Goal: Task Accomplishment & Management: Complete application form

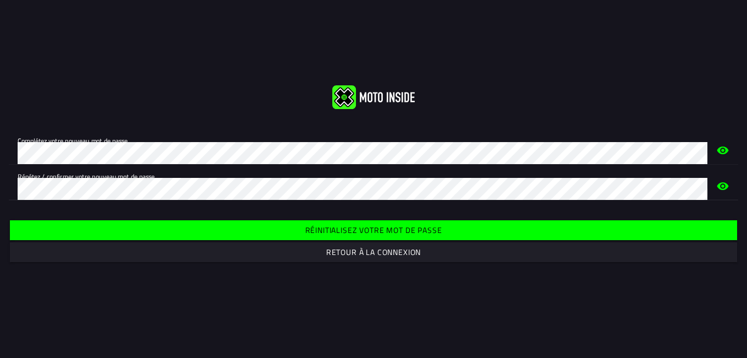
click at [0, 0] on slot "Retour à la connexion" at bounding box center [0, 0] width 0 height 0
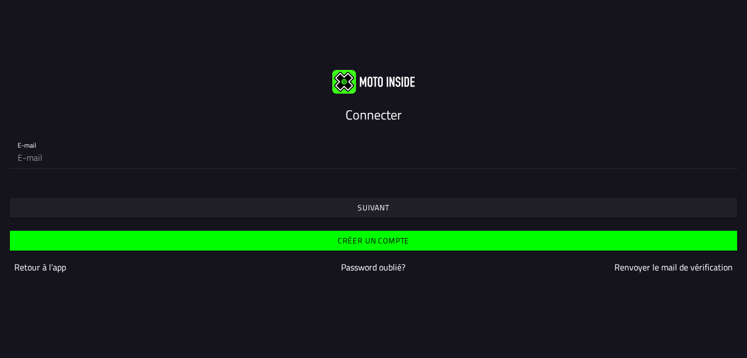
click at [59, 159] on input "email" at bounding box center [374, 157] width 712 height 22
type input "cedric.delperdange@skynet.be"
click at [0, 0] on slot "Suivant" at bounding box center [0, 0] width 0 height 0
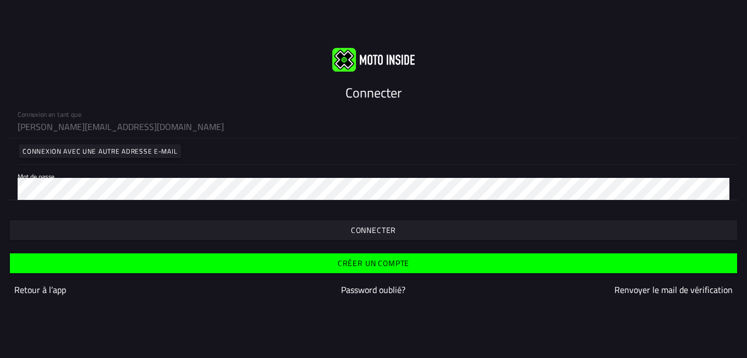
click at [0, 0] on slot "Connecter" at bounding box center [0, 0] width 0 height 0
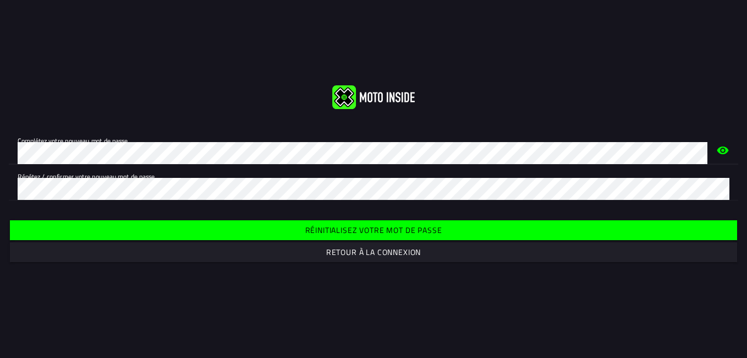
click at [0, 154] on html "Complétez votre nouveau mot de passe. Répétez / confirmer votre nouveau mot de …" at bounding box center [373, 179] width 747 height 358
click at [0, 0] on slot "Retour à la connexion" at bounding box center [0, 0] width 0 height 0
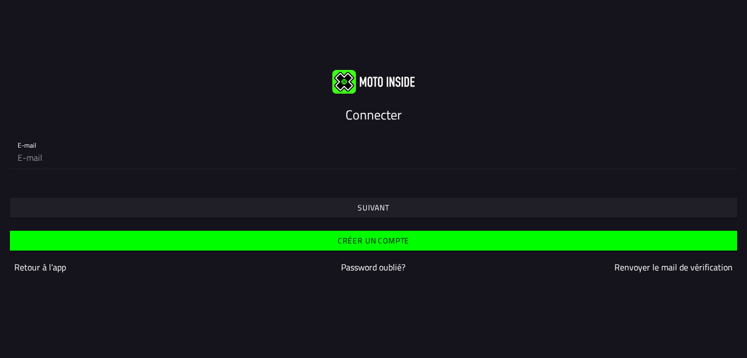
click at [0, 0] on slot "Créer un compte" at bounding box center [0, 0] width 0 height 0
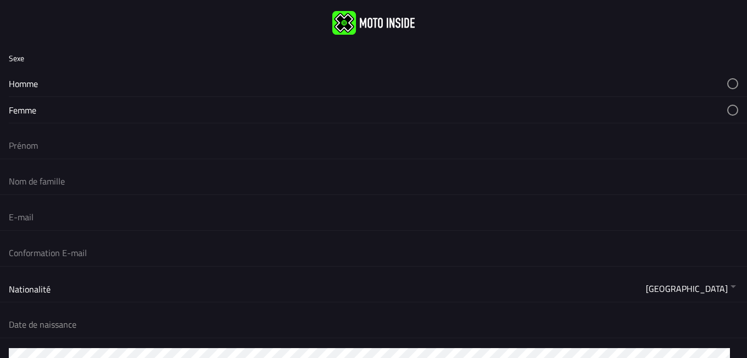
click at [28, 86] on button "button" at bounding box center [378, 83] width 739 height 26
click at [30, 144] on input "text" at bounding box center [374, 145] width 730 height 24
type input "[PERSON_NAME]"
type input "delperdange"
type input "[PERSON_NAME][EMAIL_ADDRESS][DOMAIN_NAME]"
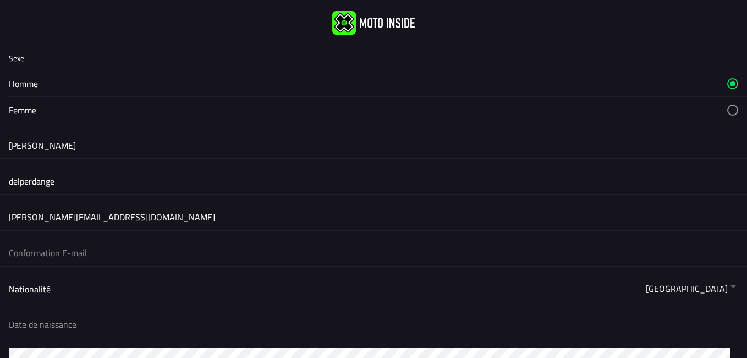
type input "[PERSON_NAME][EMAIL_ADDRESS][DOMAIN_NAME]"
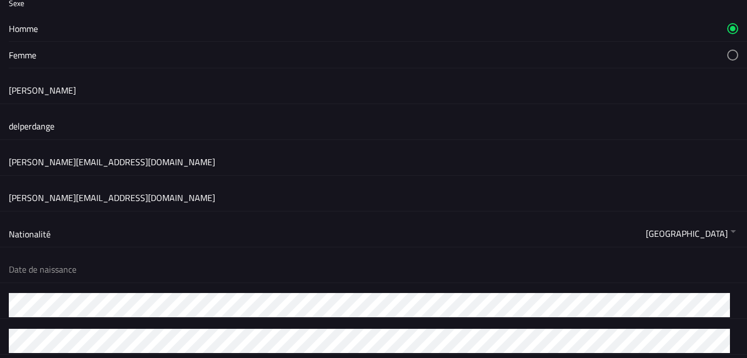
click at [0, 0] on button "button" at bounding box center [0, 0] width 0 height 0
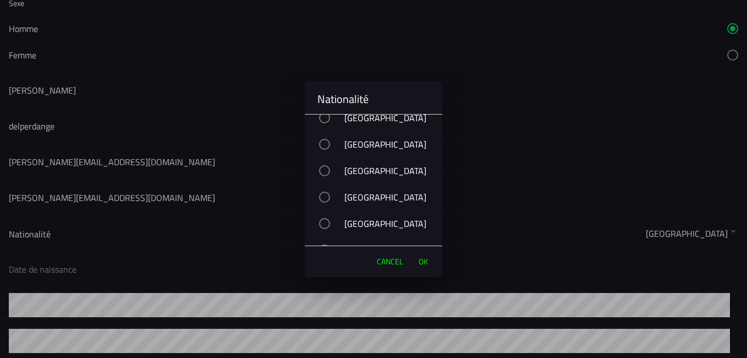
scroll to position [495, 0]
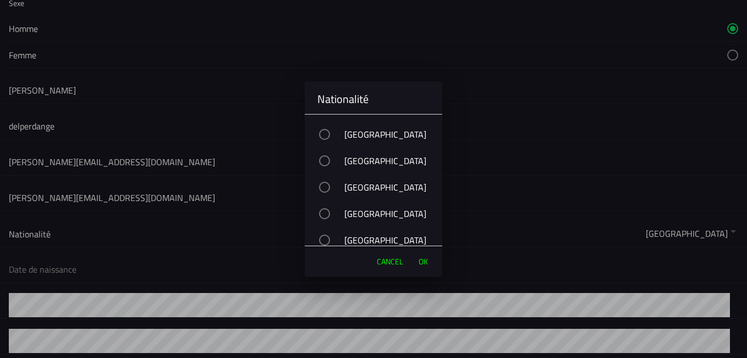
click at [364, 190] on div "[GEOGRAPHIC_DATA]" at bounding box center [379, 187] width 127 height 28
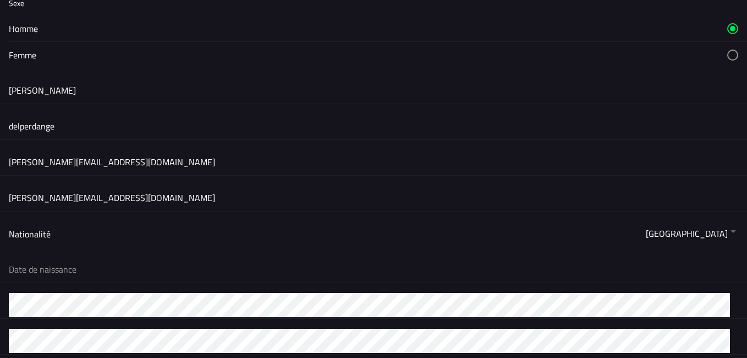
click at [153, 266] on ion-backdrop at bounding box center [373, 179] width 747 height 358
click at [152, 268] on button "button" at bounding box center [378, 269] width 739 height 26
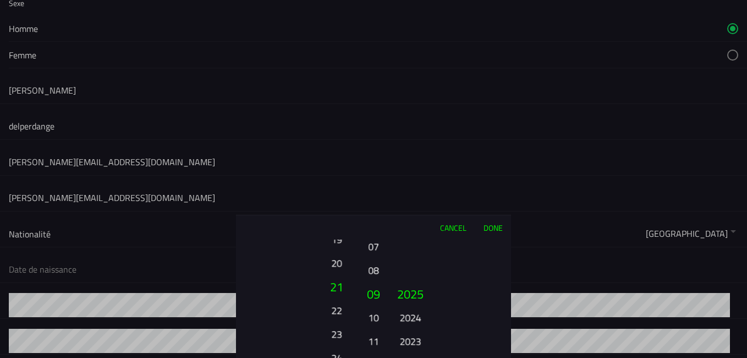
drag, startPoint x: 332, startPoint y: 294, endPoint x: 341, endPoint y: 352, distance: 58.9
click at [342, 357] on html "Sexe [DEMOGRAPHIC_DATA] Femme [PERSON_NAME] [PERSON_NAME][EMAIL_ADDRESS][DOMAIN…" at bounding box center [373, 179] width 747 height 358
drag, startPoint x: 341, startPoint y: 281, endPoint x: 351, endPoint y: 319, distance: 39.2
click at [351, 319] on button "25" at bounding box center [336, 317] width 30 height 19
drag, startPoint x: 339, startPoint y: 275, endPoint x: 340, endPoint y: 321, distance: 46.2
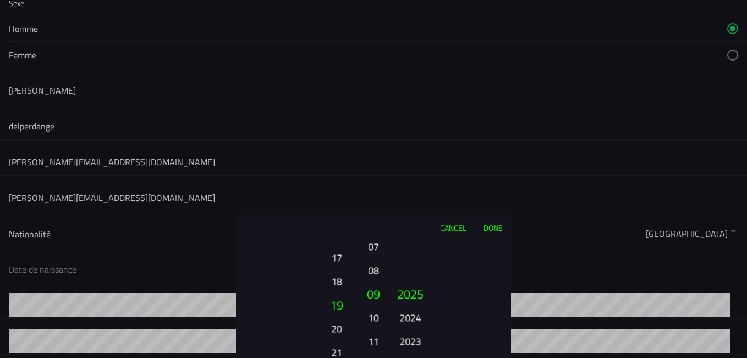
click at [349, 353] on button "21" at bounding box center [336, 351] width 30 height 19
drag, startPoint x: 339, startPoint y: 259, endPoint x: 349, endPoint y: 345, distance: 86.5
click at [349, 345] on button "19" at bounding box center [336, 342] width 30 height 19
drag, startPoint x: 375, startPoint y: 297, endPoint x: 370, endPoint y: 247, distance: 50.3
click at [370, 247] on button "09" at bounding box center [373, 243] width 15 height 19
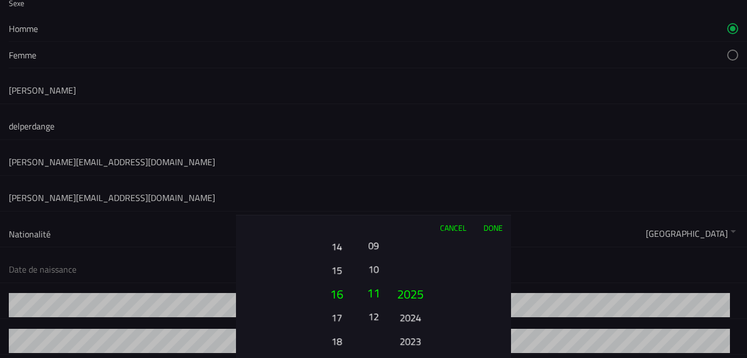
drag, startPoint x: 373, startPoint y: 274, endPoint x: 369, endPoint y: 294, distance: 21.4
click at [368, 295] on button "11" at bounding box center [373, 293] width 19 height 24
drag, startPoint x: 407, startPoint y: 296, endPoint x: 424, endPoint y: 145, distance: 152.3
click at [421, 134] on ion-picker "Cancel Done 01 02 03 04 05 06 07 08 09 10 11 12 13 14 15 16 17 18 19 20 21 22 2…" at bounding box center [373, 179] width 747 height 358
drag, startPoint x: 414, startPoint y: 336, endPoint x: 411, endPoint y: 180, distance: 155.8
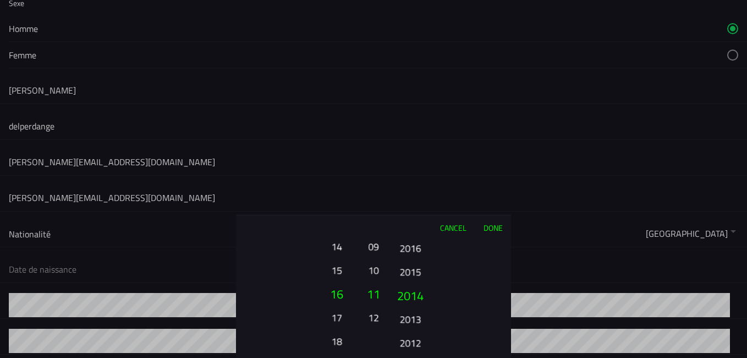
click at [411, 180] on ion-picker "Cancel Done 01 02 03 04 05 06 07 08 09 10 11 12 13 14 15 16 17 18 19 20 21 22 2…" at bounding box center [373, 179] width 747 height 358
drag, startPoint x: 405, startPoint y: 308, endPoint x: 390, endPoint y: 182, distance: 126.4
click at [390, 187] on ion-picker "Cancel Done 01 02 03 04 05 06 07 08 09 10 11 12 13 14 15 16 17 18 19 20 21 22 2…" at bounding box center [373, 179] width 747 height 358
drag, startPoint x: 406, startPoint y: 320, endPoint x: 411, endPoint y: 224, distance: 96.4
click at [411, 235] on div "Cancel Done 01 02 03 04 05 06 07 08 09 10 11 12 13 14 15 16 17 18 19 20 21 22 2…" at bounding box center [373, 286] width 275 height 143
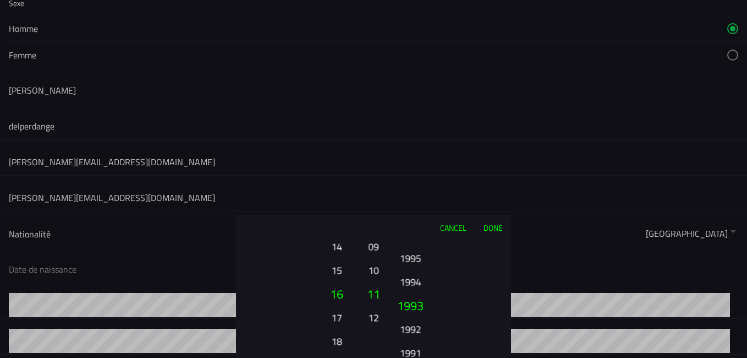
drag, startPoint x: 417, startPoint y: 329, endPoint x: 412, endPoint y: 227, distance: 102.0
click at [413, 232] on div "Cancel Done 01 02 03 04 05 06 07 08 09 10 11 12 13 14 15 16 17 18 19 20 21 22 2…" at bounding box center [373, 286] width 275 height 143
drag, startPoint x: 410, startPoint y: 334, endPoint x: 411, endPoint y: 293, distance: 40.7
click at [411, 294] on button "1986" at bounding box center [410, 290] width 37 height 24
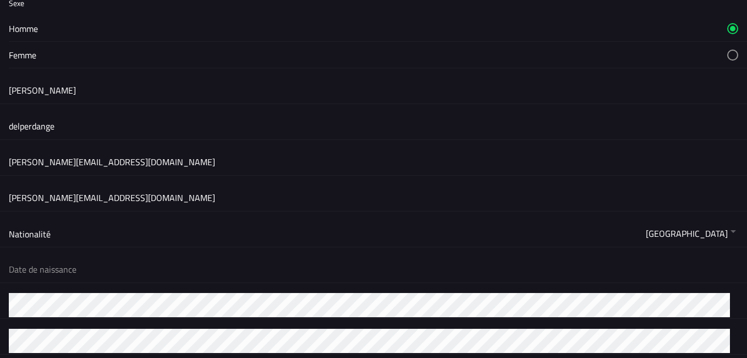
click at [122, 270] on ion-backdrop at bounding box center [373, 179] width 747 height 358
click at [124, 270] on button "button" at bounding box center [378, 269] width 739 height 26
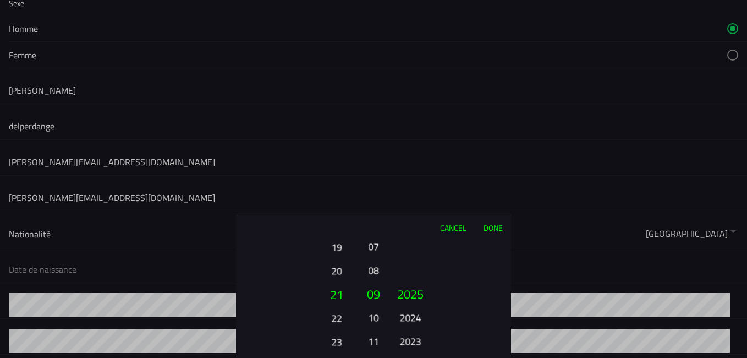
drag, startPoint x: 331, startPoint y: 265, endPoint x: 342, endPoint y: 352, distance: 87.7
click at [342, 357] on button "24" at bounding box center [336, 365] width 30 height 19
drag, startPoint x: 332, startPoint y: 262, endPoint x: 313, endPoint y: 375, distance: 114.9
click at [313, 357] on html "Sexe [DEMOGRAPHIC_DATA] Femme [PERSON_NAME] [PERSON_NAME][EMAIL_ADDRESS][DOMAIN…" at bounding box center [373, 179] width 747 height 358
drag, startPoint x: 338, startPoint y: 273, endPoint x: 334, endPoint y: 292, distance: 19.8
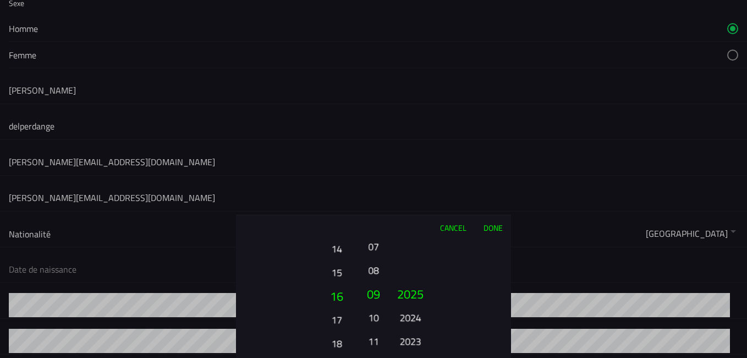
click at [332, 293] on button "16" at bounding box center [336, 296] width 37 height 24
drag, startPoint x: 375, startPoint y: 345, endPoint x: 375, endPoint y: 299, distance: 45.7
click at [375, 299] on button "11" at bounding box center [373, 295] width 19 height 24
drag, startPoint x: 375, startPoint y: 276, endPoint x: 378, endPoint y: 294, distance: 18.8
click at [376, 296] on button "11" at bounding box center [373, 295] width 19 height 24
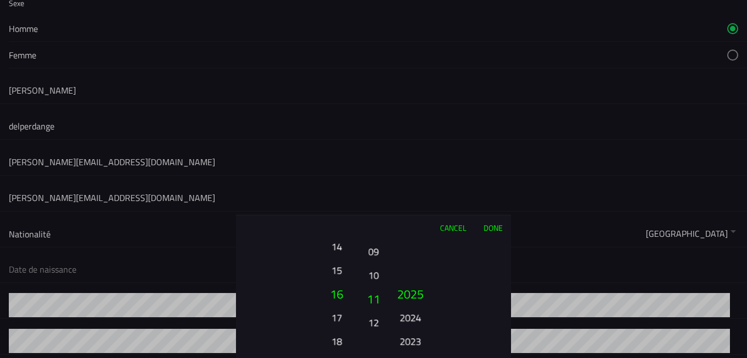
drag, startPoint x: 374, startPoint y: 292, endPoint x: 375, endPoint y: 273, distance: 18.7
click at [375, 273] on button "10" at bounding box center [373, 274] width 15 height 19
drag, startPoint x: 379, startPoint y: 274, endPoint x: 379, endPoint y: 285, distance: 11.6
click at [379, 285] on button "11" at bounding box center [373, 280] width 15 height 19
drag, startPoint x: 413, startPoint y: 334, endPoint x: 413, endPoint y: 205, distance: 128.8
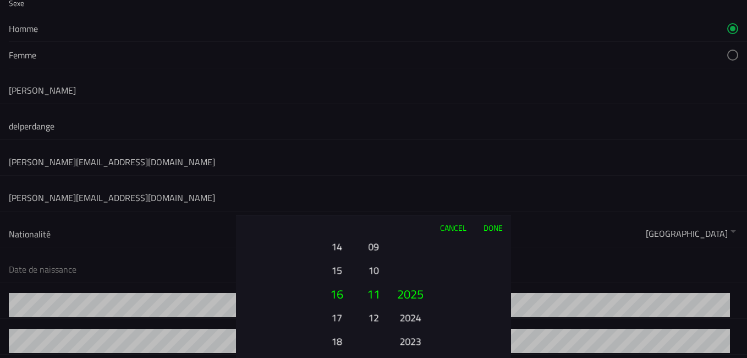
click at [414, 212] on ion-picker "Cancel Done 01 02 03 04 05 06 07 08 09 10 11 12 13 14 15 16 17 18 19 20 21 22 2…" at bounding box center [373, 179] width 747 height 358
drag, startPoint x: 418, startPoint y: 268, endPoint x: 418, endPoint y: 232, distance: 36.3
click at [418, 232] on div "Cancel Done 01 02 03 04 05 06 07 08 09 10 11 12 13 14 15 16 17 18 19 20 21 22 2…" at bounding box center [373, 286] width 275 height 143
drag, startPoint x: 422, startPoint y: 329, endPoint x: 423, endPoint y: 206, distance: 122.2
click at [422, 226] on div "Cancel Done 01 02 03 04 05 06 07 08 09 10 11 12 13 14 15 16 17 18 19 20 21 22 2…" at bounding box center [373, 286] width 275 height 143
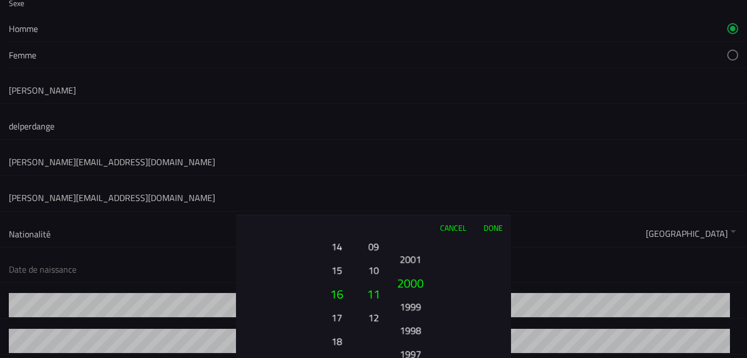
drag, startPoint x: 408, startPoint y: 330, endPoint x: 408, endPoint y: 240, distance: 90.3
click at [408, 297] on button "1999" at bounding box center [410, 306] width 30 height 19
drag, startPoint x: 409, startPoint y: 334, endPoint x: 401, endPoint y: 272, distance: 62.1
click at [405, 315] on button "1991" at bounding box center [410, 324] width 30 height 19
drag, startPoint x: 403, startPoint y: 330, endPoint x: 398, endPoint y: 290, distance: 39.9
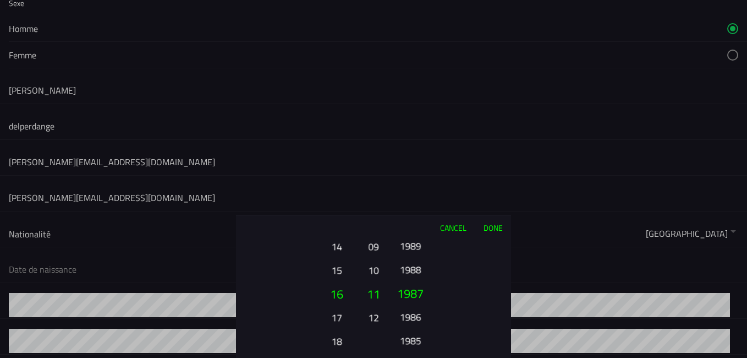
click at [398, 307] on button "1986" at bounding box center [410, 316] width 30 height 19
drag, startPoint x: 407, startPoint y: 305, endPoint x: 403, endPoint y: 316, distance: 11.5
click at [403, 316] on button "1985" at bounding box center [410, 313] width 30 height 19
drag, startPoint x: 412, startPoint y: 296, endPoint x: 413, endPoint y: 274, distance: 22.0
click at [413, 274] on button "1987" at bounding box center [410, 271] width 30 height 19
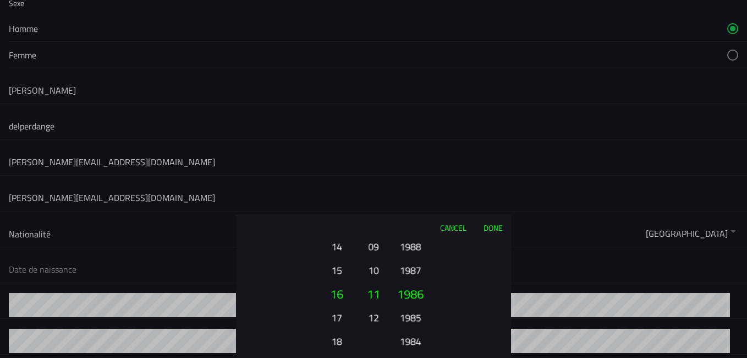
click at [492, 230] on button "Done" at bounding box center [493, 227] width 36 height 24
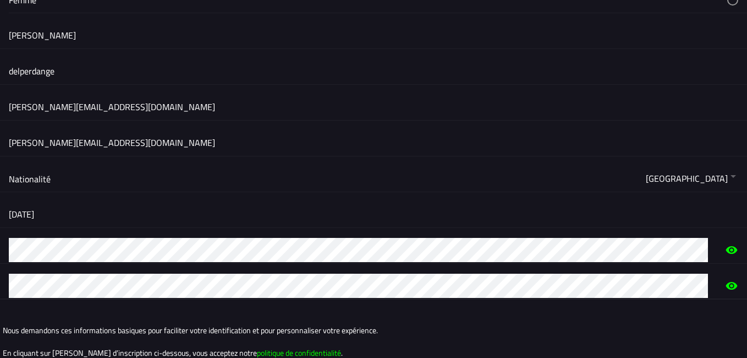
scroll to position [193, 0]
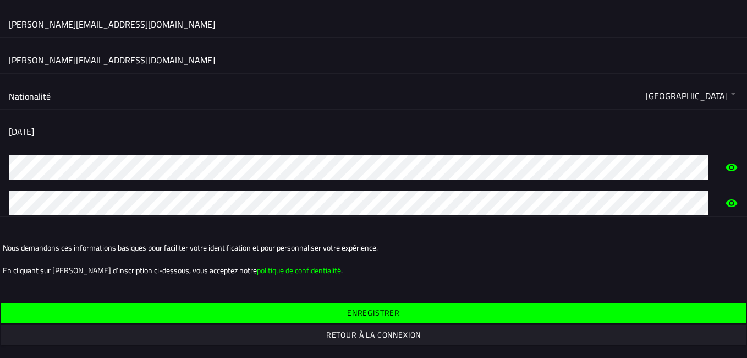
click at [0, 0] on slot "Enregistrer" at bounding box center [0, 0] width 0 height 0
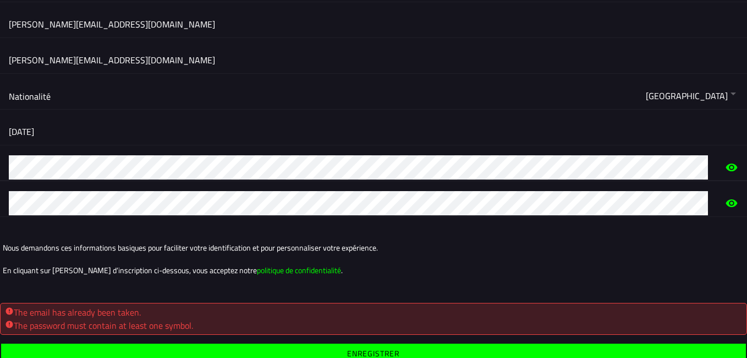
click at [0, 147] on html "Sexe [DEMOGRAPHIC_DATA] Femme [PERSON_NAME] [PERSON_NAME][EMAIL_ADDRESS][DOMAIN…" at bounding box center [373, 179] width 747 height 358
click at [573, 256] on ion-col "Nous demandons ces informations basiques pour faciliter votre identification et…" at bounding box center [374, 259] width 742 height 66
click at [0, 205] on html "Sexe [DEMOGRAPHIC_DATA] Femme [PERSON_NAME] [PERSON_NAME][EMAIL_ADDRESS][DOMAIN…" at bounding box center [373, 179] width 747 height 358
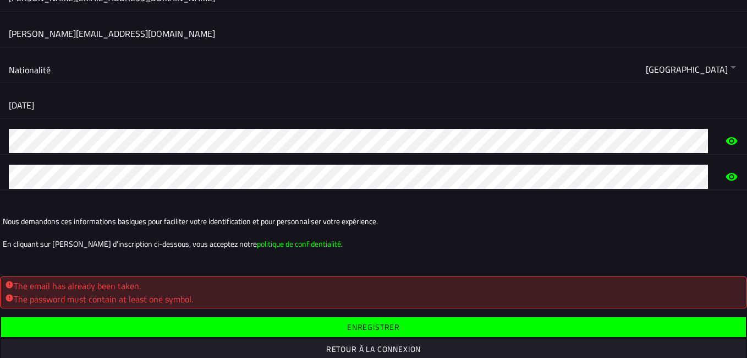
scroll to position [233, 0]
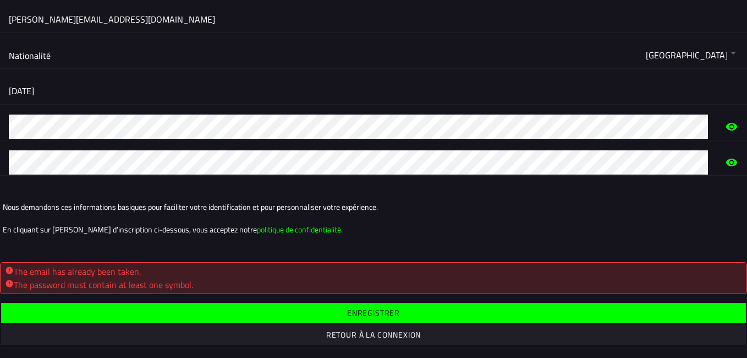
click at [0, 0] on slot "Retour à la connexion" at bounding box center [0, 0] width 0 height 0
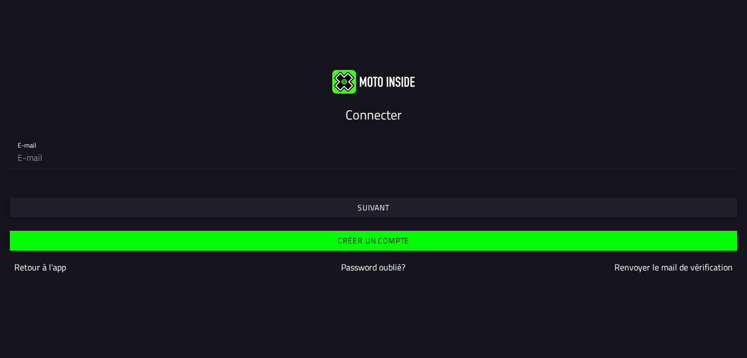
click at [70, 158] on input "email" at bounding box center [374, 157] width 712 height 22
type input "[PERSON_NAME][EMAIL_ADDRESS][DOMAIN_NAME]"
click at [380, 201] on span "Suivant" at bounding box center [373, 208] width 711 height 20
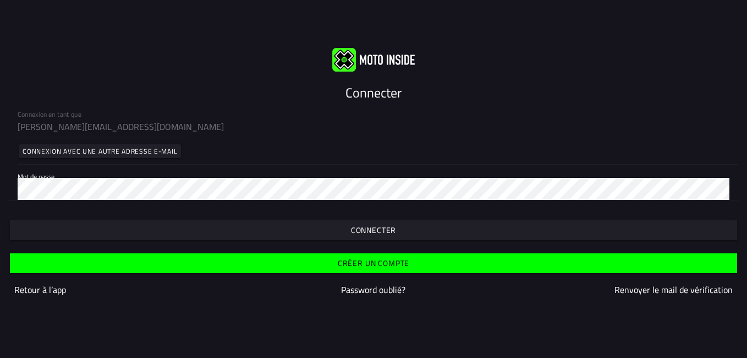
click at [0, 0] on slot "Connecter" at bounding box center [0, 0] width 0 height 0
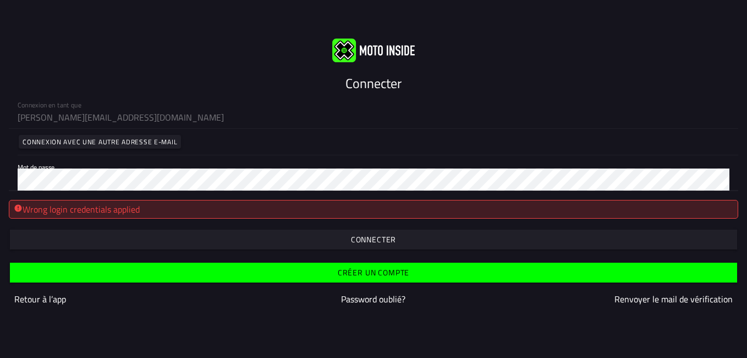
click at [0, 119] on html "Connecter Connexion en tant que [PERSON_NAME][EMAIL_ADDRESS][DOMAIN_NAME] Conne…" at bounding box center [373, 179] width 747 height 358
click at [360, 247] on span "button" at bounding box center [373, 240] width 711 height 20
click at [0, 0] on slot "Password oublié?" at bounding box center [0, 0] width 0 height 0
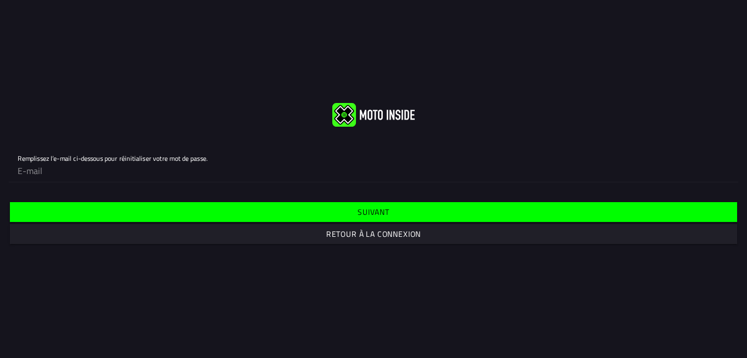
click at [97, 166] on input "email" at bounding box center [374, 171] width 712 height 22
type input "[PERSON_NAME][EMAIL_ADDRESS][DOMAIN_NAME]"
click at [0, 0] on slot "Suivant" at bounding box center [0, 0] width 0 height 0
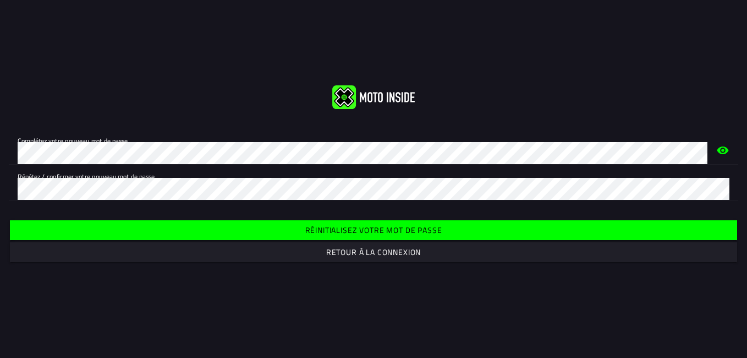
drag, startPoint x: 222, startPoint y: 314, endPoint x: 180, endPoint y: 304, distance: 43.6
click at [217, 314] on div "Complétez votre nouveau mot de passe. Répétez / confirmer votre nouveau mot de …" at bounding box center [373, 179] width 747 height 358
click at [0, 0] on slot "Réinitialisez votre mot de passe" at bounding box center [0, 0] width 0 height 0
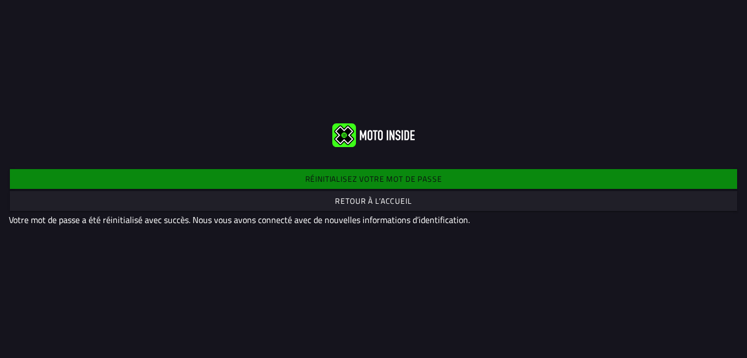
click at [0, 0] on slot "Retour à l’accueil" at bounding box center [0, 0] width 0 height 0
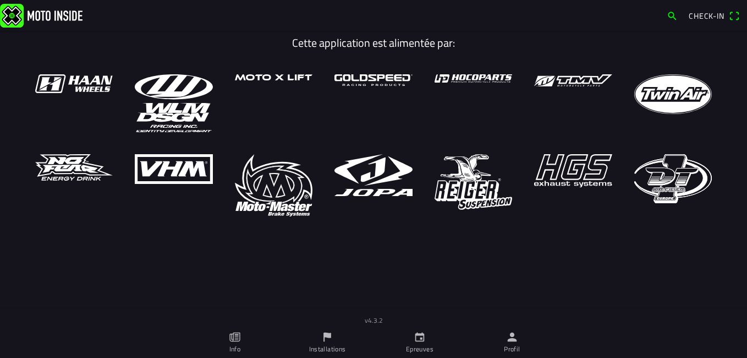
click at [704, 14] on span "Check-in" at bounding box center [707, 16] width 36 height 12
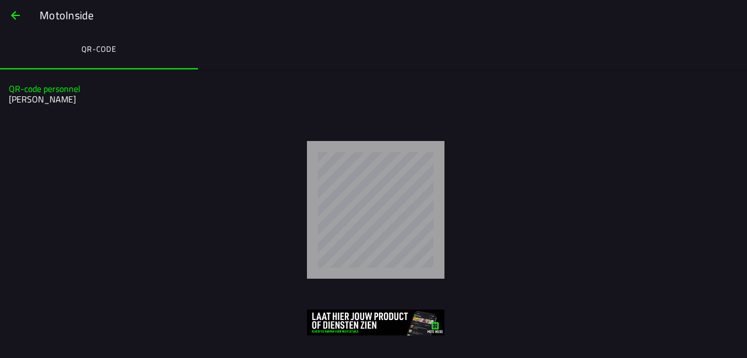
click at [12, 13] on span "button" at bounding box center [15, 15] width 13 height 26
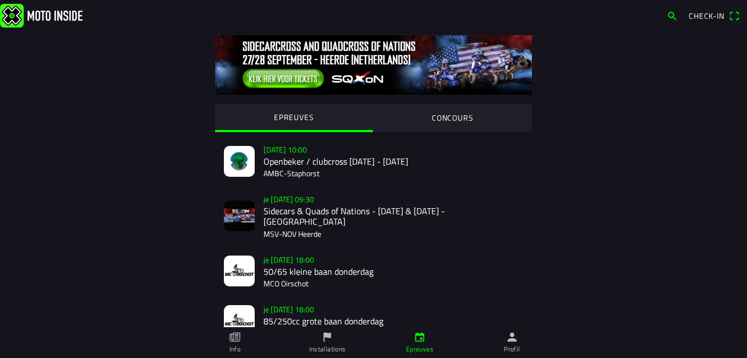
click at [709, 12] on span "Check-in" at bounding box center [707, 16] width 36 height 12
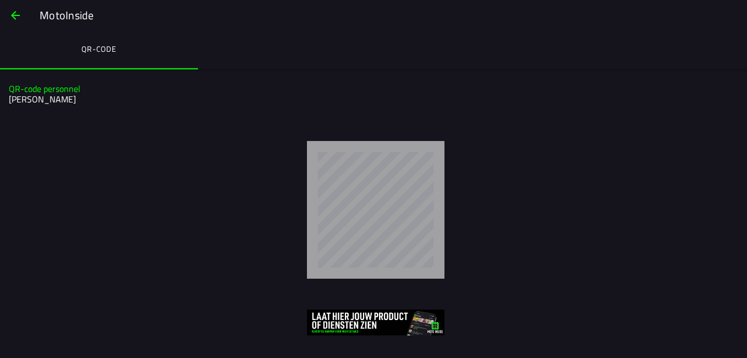
click at [15, 13] on span "button" at bounding box center [15, 15] width 13 height 26
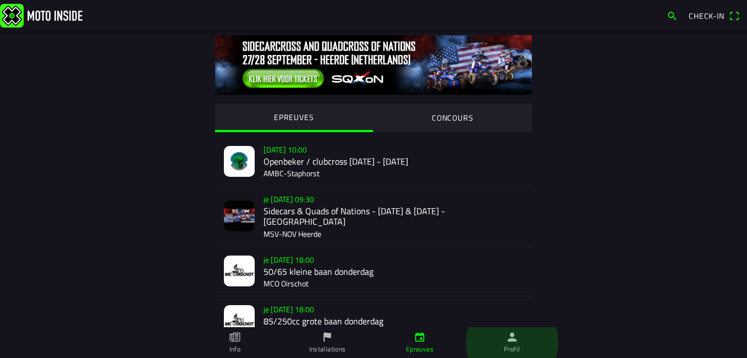
click at [510, 337] on icon "person" at bounding box center [512, 337] width 12 height 12
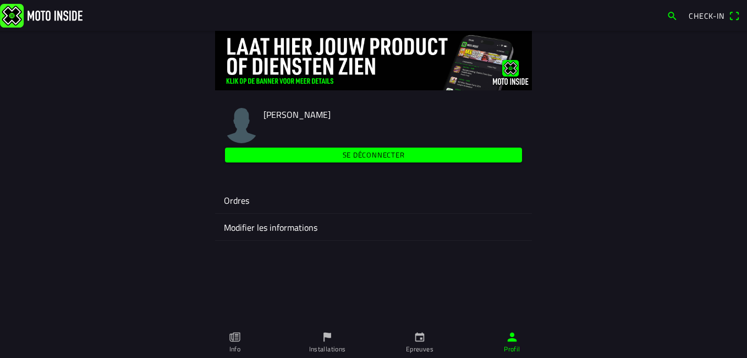
click at [245, 203] on ion-label "Ordres" at bounding box center [373, 200] width 299 height 13
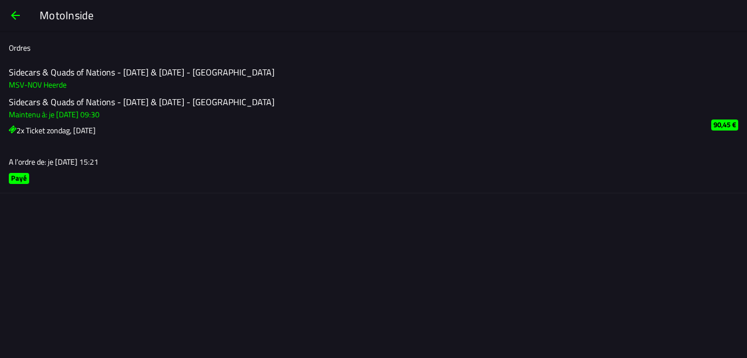
click at [13, 127] on icon at bounding box center [13, 129] width 8 height 8
click at [47, 113] on h3 "Maintenu à: je 25 sept. - 09:30" at bounding box center [351, 114] width 685 height 12
click at [53, 130] on h3 "2x Ticket zondag, Sunday" at bounding box center [351, 130] width 685 height 12
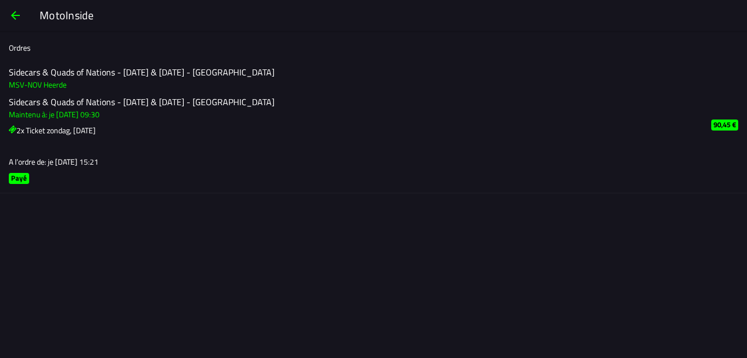
click at [53, 130] on h3 "2x Ticket zondag, Sunday" at bounding box center [351, 130] width 685 height 12
click at [18, 17] on span "button" at bounding box center [15, 15] width 13 height 26
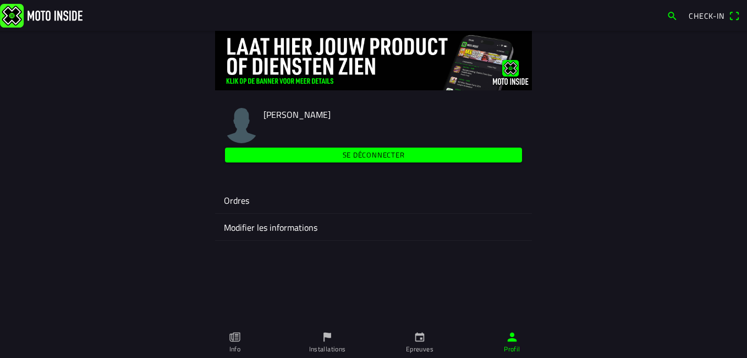
click at [672, 15] on span "button" at bounding box center [672, 16] width 11 height 18
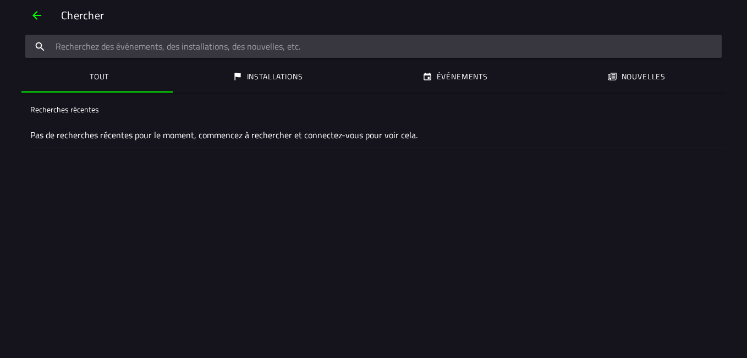
click at [38, 10] on span "button" at bounding box center [36, 15] width 13 height 26
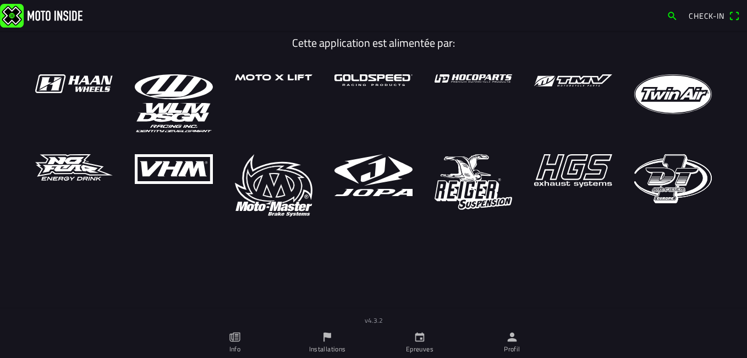
click at [732, 18] on span "Check-in" at bounding box center [714, 16] width 51 height 18
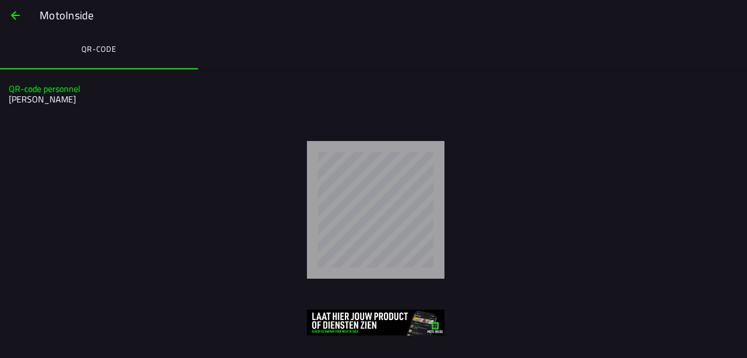
click at [17, 15] on span "button" at bounding box center [15, 15] width 13 height 26
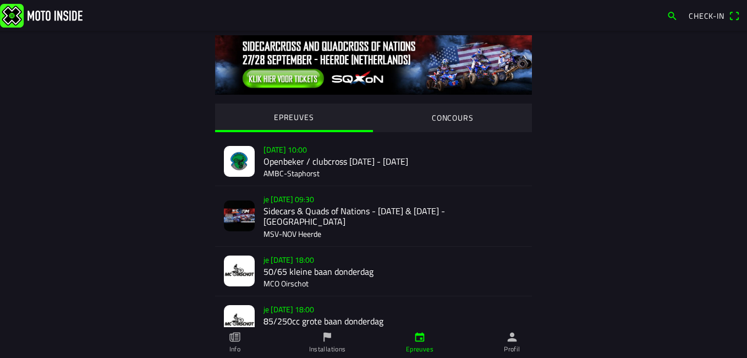
click at [699, 15] on span "Check-in" at bounding box center [707, 16] width 36 height 12
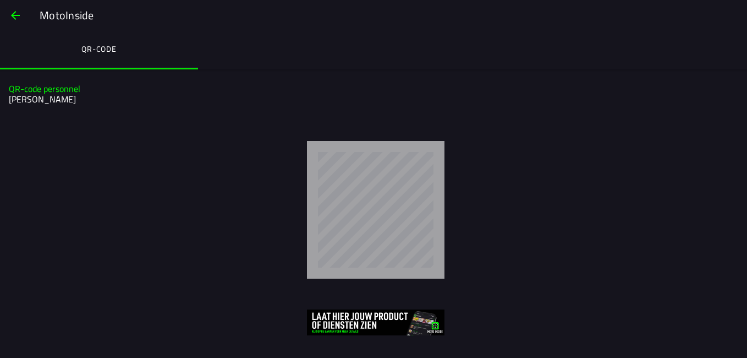
click at [15, 15] on span "button" at bounding box center [15, 15] width 13 height 26
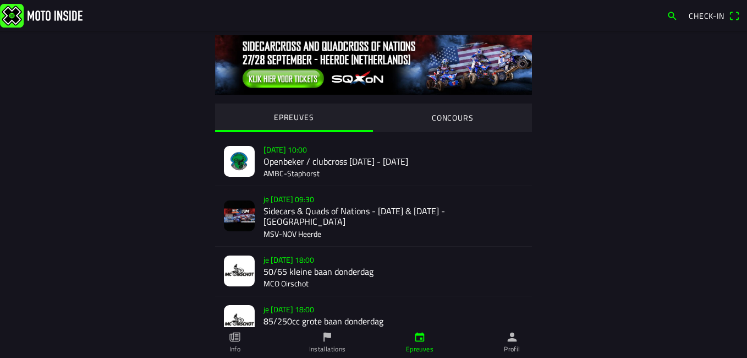
click at [237, 339] on icon "paper" at bounding box center [235, 337] width 12 height 12
